Goal: Transaction & Acquisition: Purchase product/service

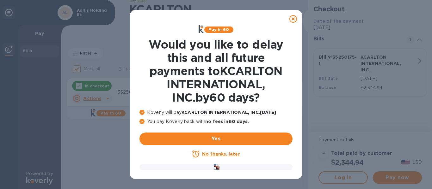
click at [213, 153] on u "No thanks, later" at bounding box center [221, 154] width 38 height 5
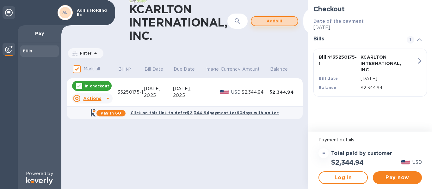
click at [286, 23] on span "Add bill" at bounding box center [274, 21] width 36 height 8
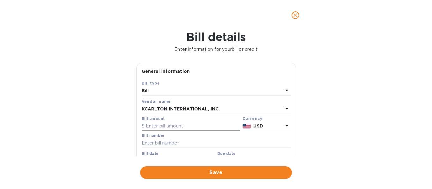
click at [155, 125] on input "text" at bounding box center [191, 126] width 98 height 9
paste input "2,535.80"
type input "2,535.80"
click at [155, 142] on input "text" at bounding box center [216, 143] width 149 height 9
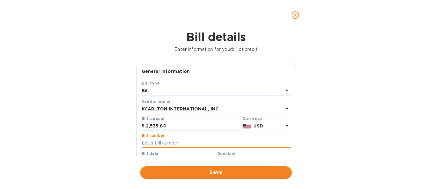
paste input "35250199-1"
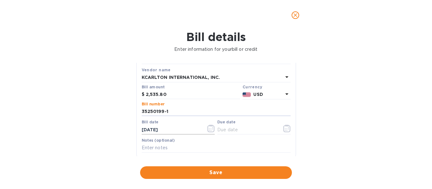
type input "35250199-1"
click at [210, 129] on icon "button" at bounding box center [210, 129] width 7 height 8
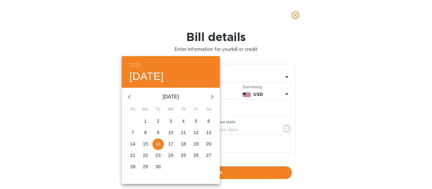
click at [128, 96] on icon "button" at bounding box center [129, 97] width 8 height 8
click at [185, 166] on p "31" at bounding box center [183, 167] width 5 height 6
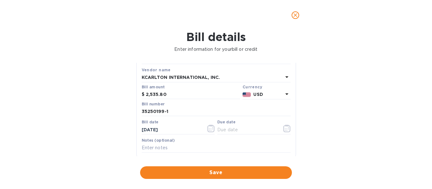
type input "[DATE]"
click at [284, 129] on icon "button" at bounding box center [284, 129] width 1 height 1
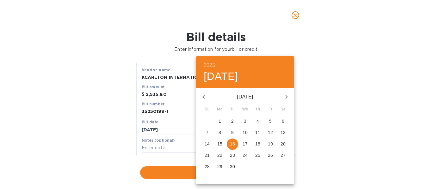
click at [206, 97] on icon "button" at bounding box center [204, 97] width 8 height 8
click at [255, 167] on p "31" at bounding box center [257, 167] width 5 height 6
type input "[DATE]"
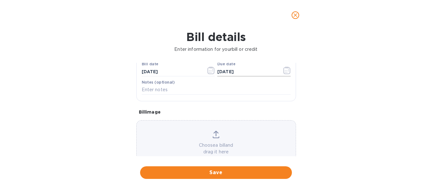
scroll to position [107, 0]
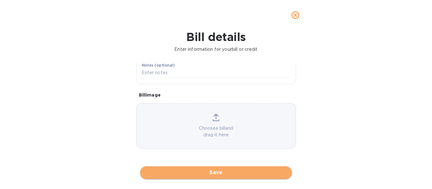
click at [215, 176] on span "Save" at bounding box center [216, 173] width 142 height 8
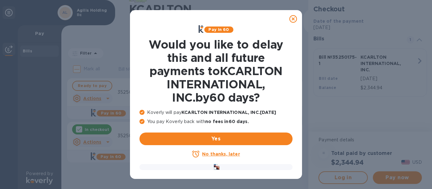
click at [217, 154] on u "No thanks, later" at bounding box center [221, 154] width 38 height 5
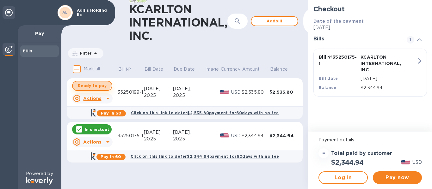
click at [87, 85] on span "Ready to pay" at bounding box center [92, 86] width 29 height 8
checkbox input "true"
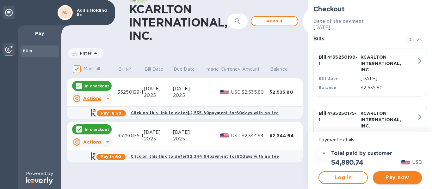
click at [399, 178] on span "Pay now" at bounding box center [397, 178] width 39 height 8
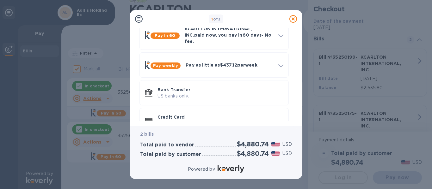
scroll to position [21, 0]
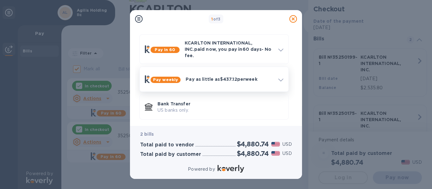
click at [283, 76] on div at bounding box center [281, 79] width 10 height 11
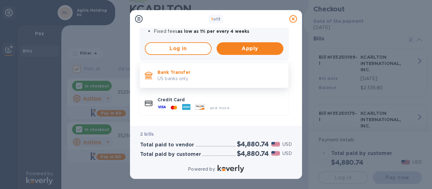
scroll to position [147, 0]
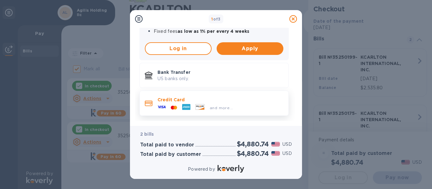
click at [224, 106] on span "and more..." at bounding box center [221, 108] width 23 height 5
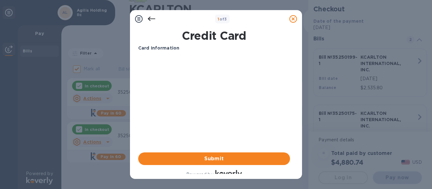
scroll to position [6, 0]
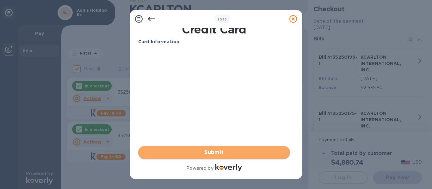
click at [209, 151] on span "Submit" at bounding box center [214, 153] width 142 height 8
